Goal: Task Accomplishment & Management: Manage account settings

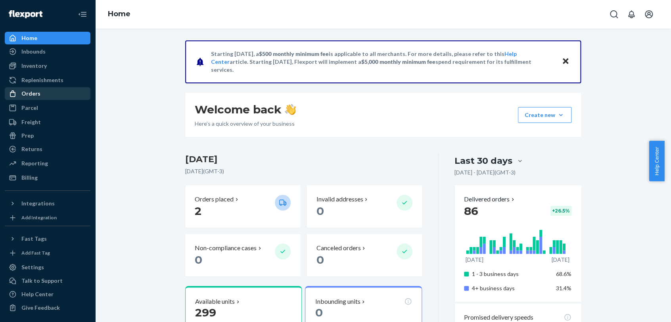
click at [36, 91] on div "Orders" at bounding box center [30, 94] width 19 height 8
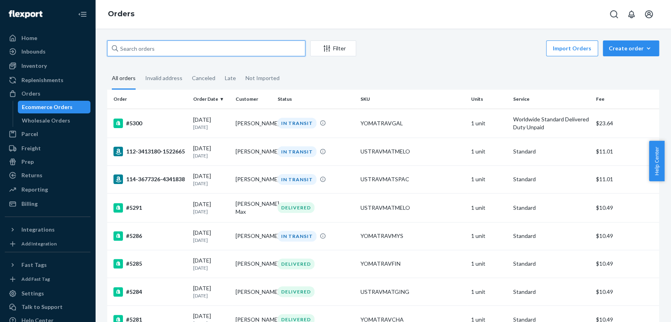
click at [240, 47] on input "text" at bounding box center [206, 48] width 198 height 16
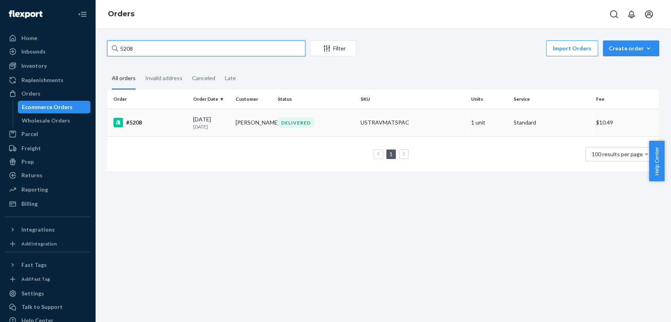
type input "5208"
click at [175, 119] on div "#5208" at bounding box center [149, 123] width 73 height 10
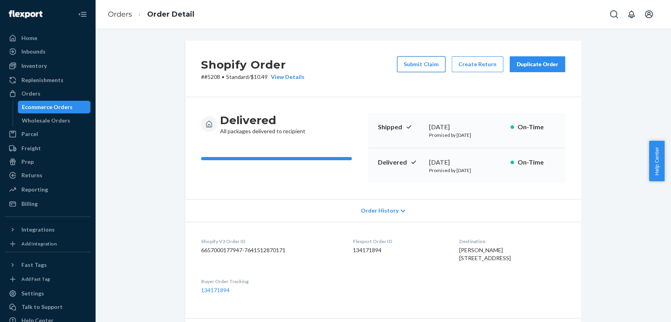
click at [430, 67] on button "Submit Claim" at bounding box center [421, 64] width 48 height 16
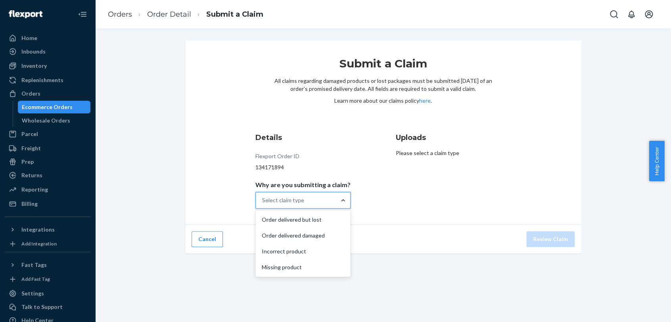
click at [336, 199] on div at bounding box center [343, 200] width 14 height 8
click at [263, 199] on input "Why are you submitting a claim? option Order delivered but lost focused, 1 of 4…" at bounding box center [262, 200] width 1 height 8
click at [332, 218] on div "Order delivered but lost" at bounding box center [303, 220] width 92 height 16
click at [263, 204] on input "Why are you submitting a claim? option Order delivered but lost focused, 1 of 4…" at bounding box center [262, 200] width 1 height 8
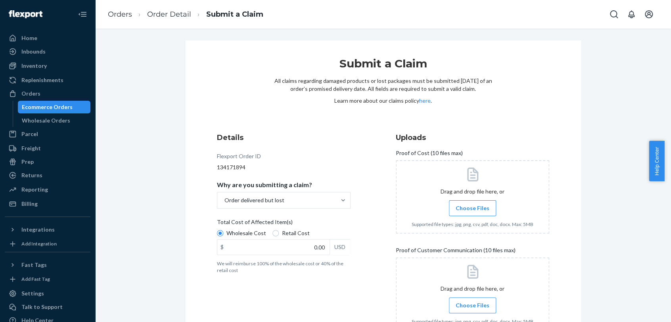
click at [291, 234] on span "Retail Cost" at bounding box center [296, 233] width 28 height 8
click at [279, 234] on input "Retail Cost" at bounding box center [275, 233] width 6 height 6
radio input "true"
radio input "false"
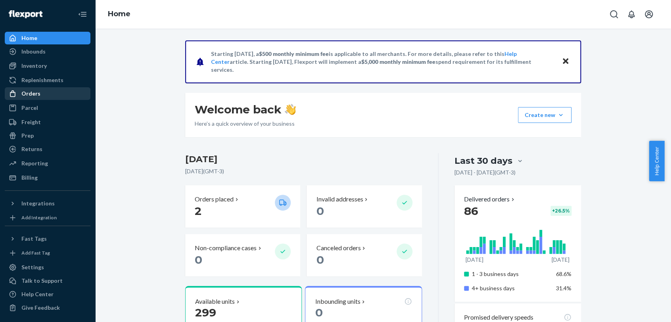
click at [46, 93] on div "Orders" at bounding box center [48, 93] width 84 height 11
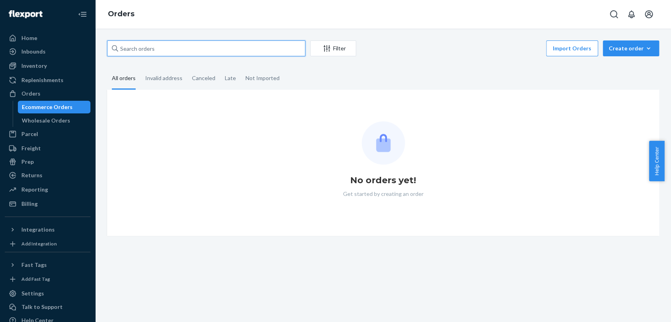
click at [268, 52] on input "text" at bounding box center [206, 48] width 198 height 16
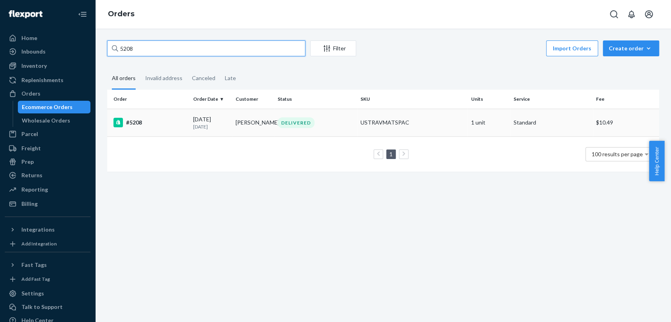
type input "5208"
click at [167, 118] on td "#5208" at bounding box center [148, 123] width 83 height 28
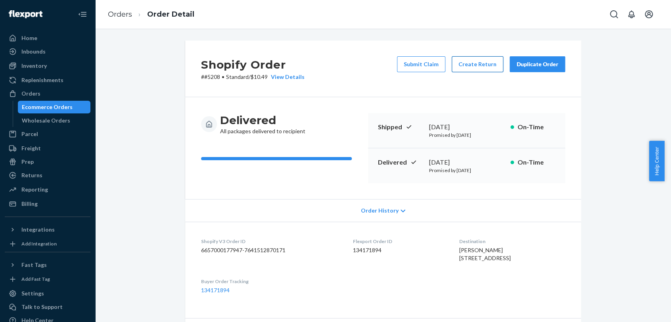
click at [472, 65] on button "Create Return" at bounding box center [478, 64] width 52 height 16
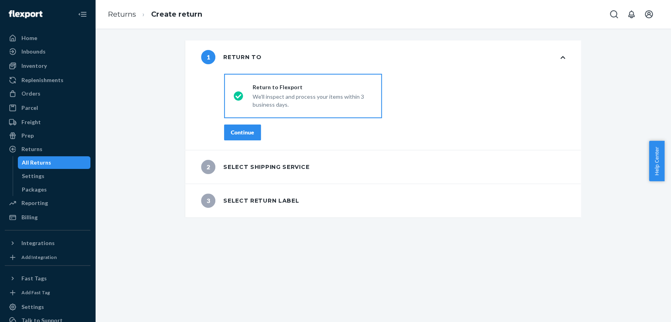
click at [246, 126] on button "Continue" at bounding box center [242, 133] width 37 height 16
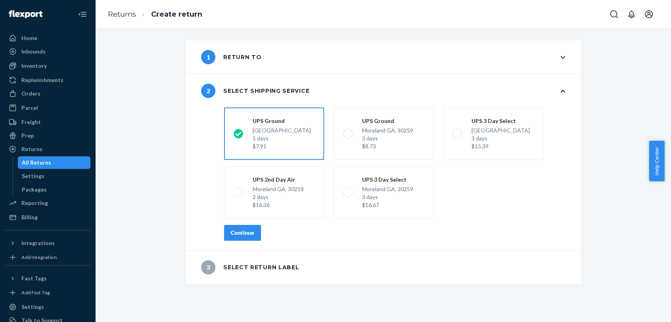
click at [242, 236] on div "Continue" at bounding box center [242, 233] width 23 height 8
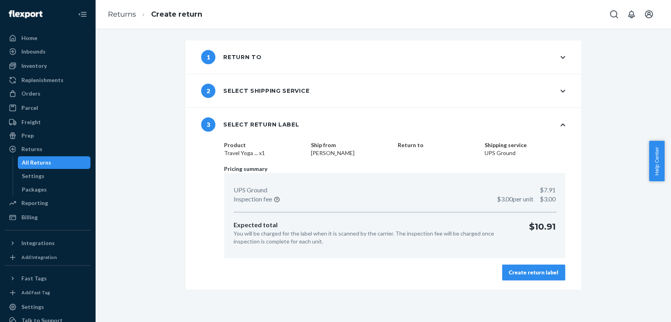
click at [540, 275] on div "Create return label" at bounding box center [534, 272] width 50 height 8
